Goal: Information Seeking & Learning: Learn about a topic

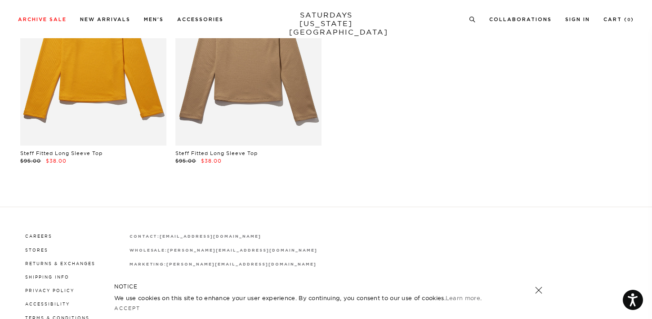
scroll to position [135, 0]
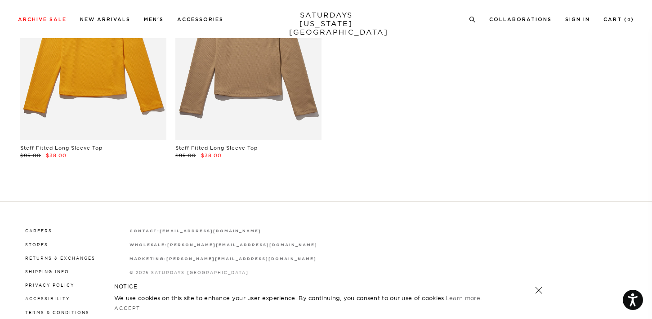
click at [198, 148] on link "Steff Fitted Long Sleeve Top" at bounding box center [216, 148] width 82 height 6
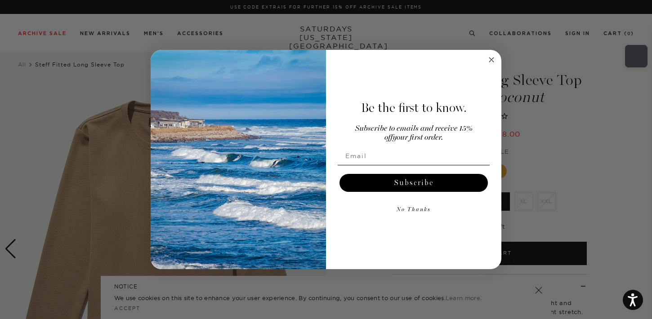
click at [491, 60] on circle "Close dialog" at bounding box center [492, 60] width 10 height 10
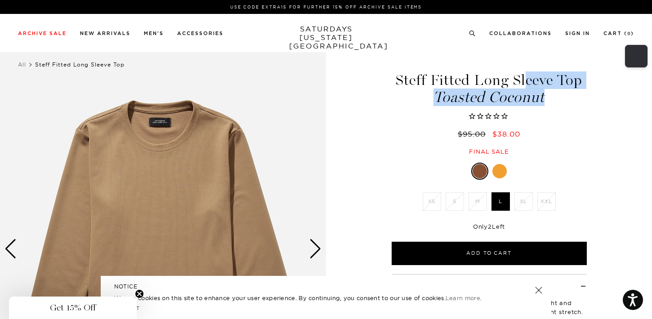
drag, startPoint x: 400, startPoint y: 76, endPoint x: 556, endPoint y: 95, distance: 156.9
click at [556, 96] on h1 "Steff Fitted Long Sleeve Top Toasted Coconut" at bounding box center [490, 89] width 198 height 32
click at [556, 95] on span "Toasted Coconut" at bounding box center [490, 97] width 198 height 15
drag, startPoint x: 543, startPoint y: 98, endPoint x: 395, endPoint y: 78, distance: 149.8
click at [395, 78] on h1 "Steff Fitted Long Sleeve Top Toasted Coconut" at bounding box center [490, 89] width 198 height 32
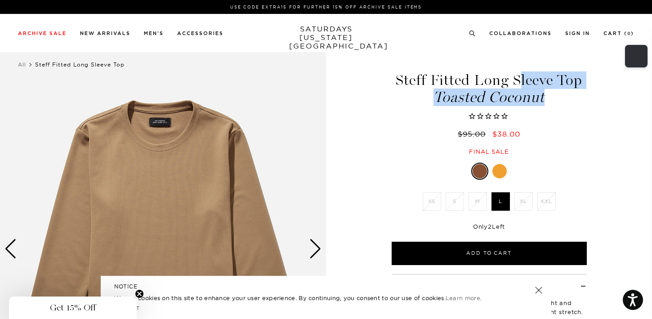
copy h1 "Steff Fitted Long Sleeve Top Toasted Coconut"
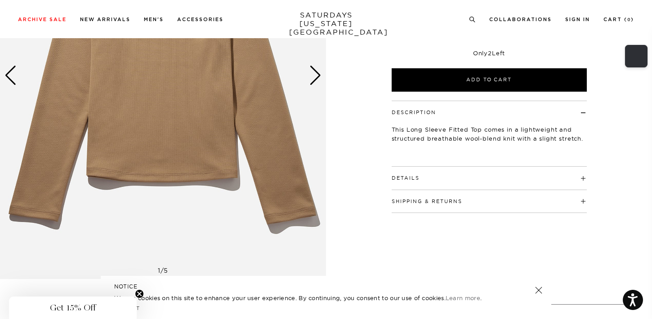
scroll to position [182, 0]
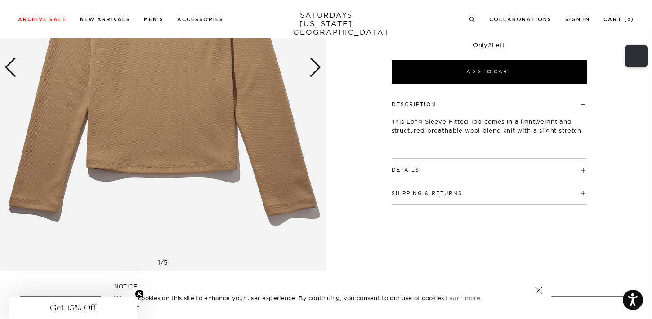
click at [586, 170] on h4 "Details" at bounding box center [489, 166] width 195 height 15
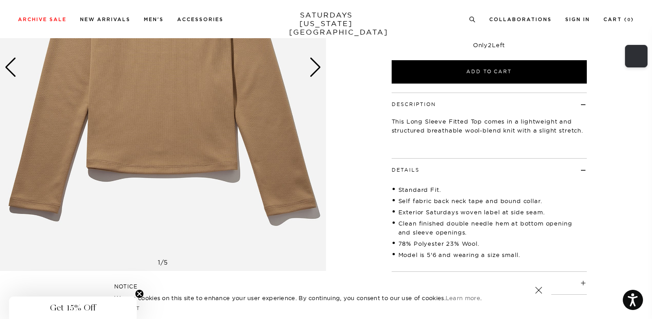
drag, startPoint x: 398, startPoint y: 190, endPoint x: 530, endPoint y: 245, distance: 142.4
click at [530, 245] on ul "Standard Fit. Self fabric back neck tape and bound collar. Exterior Saturdays w…" at bounding box center [489, 222] width 195 height 79
copy ul "Standard Fit. Self fabric back neck tape and bound collar. Exterior Saturdays w…"
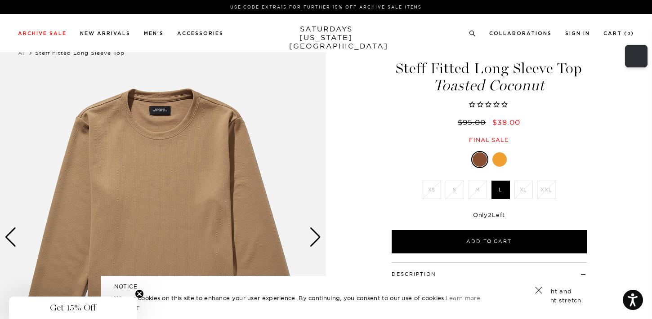
scroll to position [0, 0]
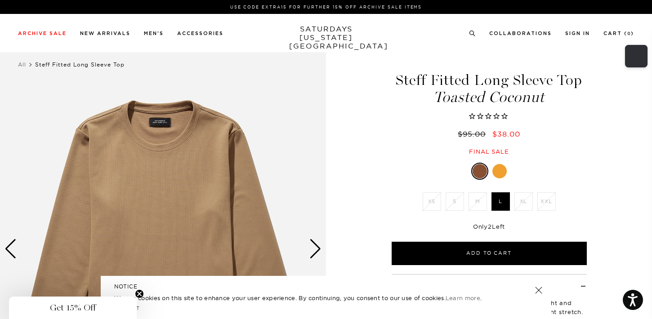
drag, startPoint x: 398, startPoint y: 79, endPoint x: 589, endPoint y: 75, distance: 191.3
click at [589, 75] on div "Steff Fitted Long Sleeve Top Toasted Coconut $95.00 $38.00 Final sale" at bounding box center [489, 104] width 225 height 101
click at [542, 74] on h1 "Steff Fitted Long Sleeve Top Toasted Coconut" at bounding box center [490, 89] width 198 height 32
drag, startPoint x: 395, startPoint y: 81, endPoint x: 590, endPoint y: 79, distance: 194.8
click at [590, 79] on div "Steff Fitted Long Sleeve Top Toasted Coconut $95.00 $38.00 Final sale" at bounding box center [489, 104] width 225 height 101
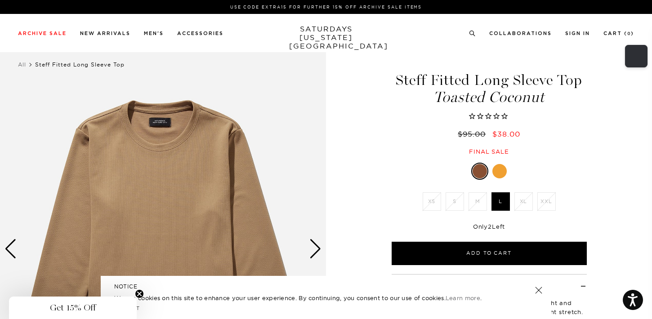
copy h1 "Steff Fitted Long Sleeve Top"
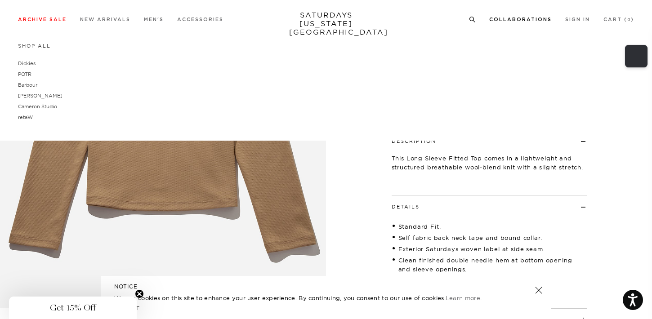
scroll to position [112, 0]
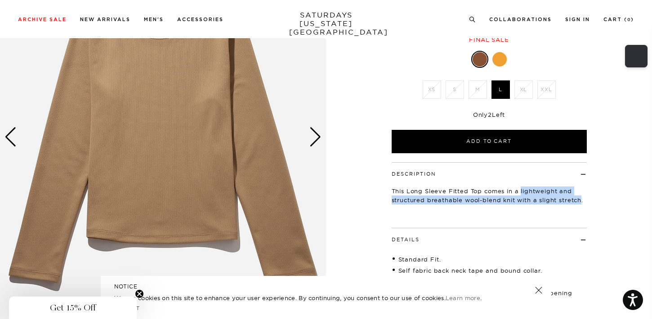
drag, startPoint x: 522, startPoint y: 190, endPoint x: 581, endPoint y: 198, distance: 59.9
click at [582, 198] on p "This Long Sleeve Fitted Top comes in a lightweight and structured breathable wo…" at bounding box center [489, 196] width 195 height 18
copy p "lightweight and structured breathable wool-blend knit with a slight stretch"
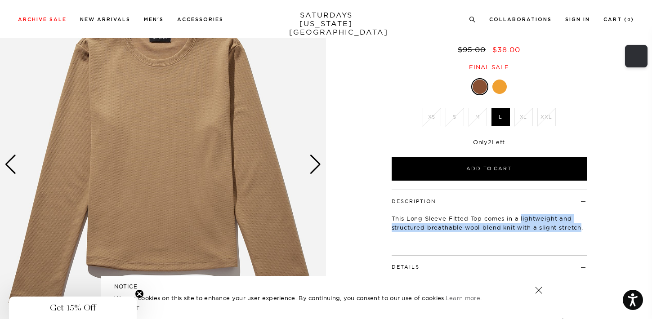
scroll to position [0, 0]
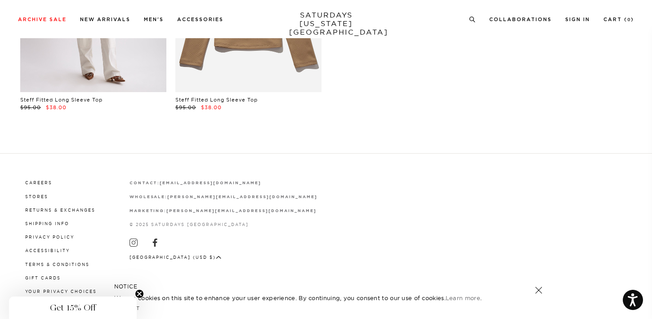
scroll to position [184, 0]
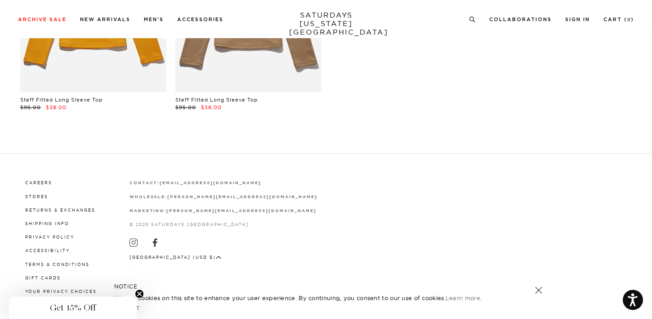
click at [139, 294] on icon "Close teaser" at bounding box center [140, 294] width 4 height 4
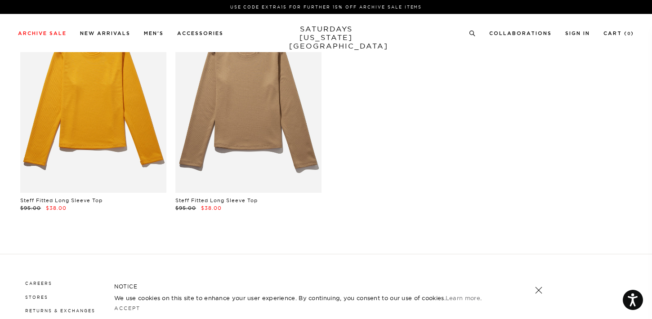
scroll to position [0, 0]
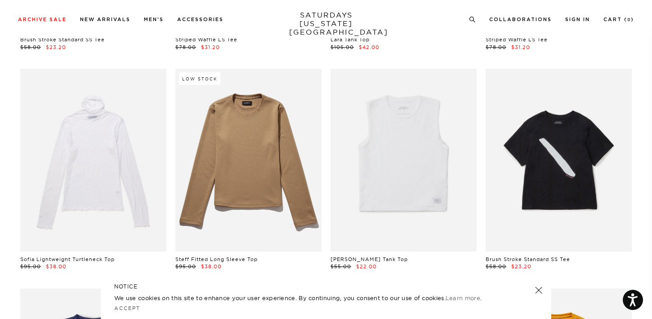
scroll to position [232, 0]
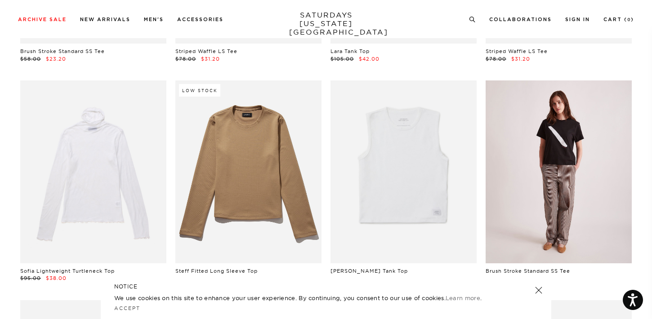
click at [562, 159] on link at bounding box center [559, 172] width 146 height 183
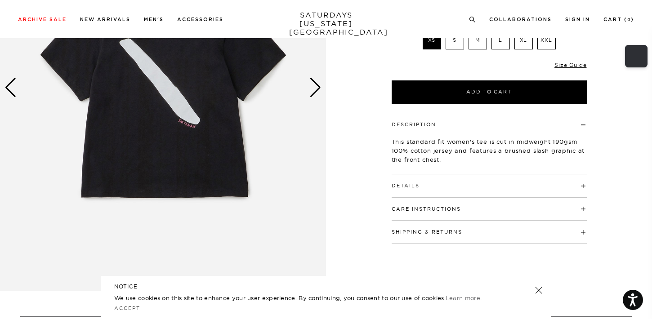
scroll to position [168, 0]
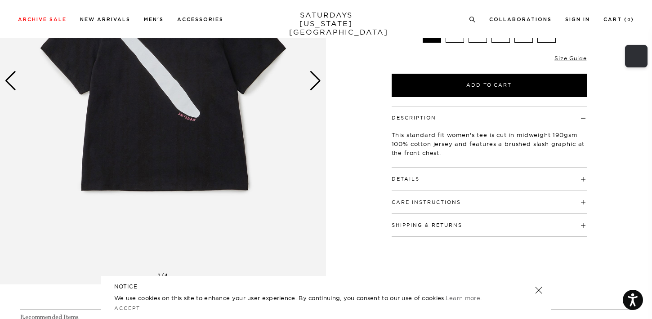
click at [582, 176] on h4 "Details" at bounding box center [489, 175] width 195 height 15
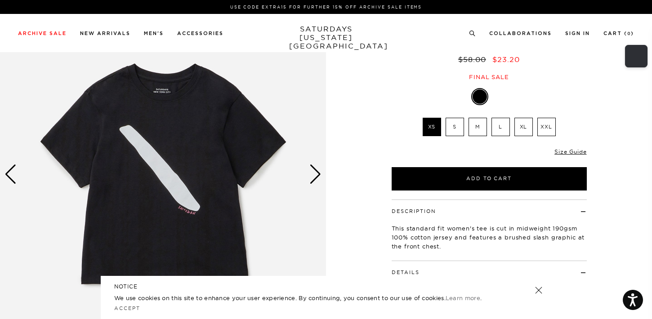
scroll to position [0, 0]
